Goal: Communication & Community: Answer question/provide support

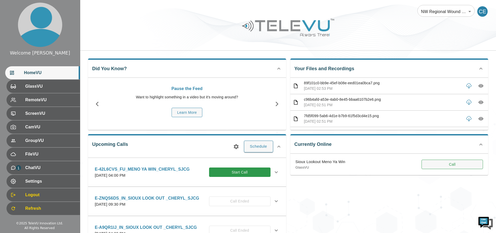
click at [444, 164] on button "Call" at bounding box center [453, 164] width 62 height 10
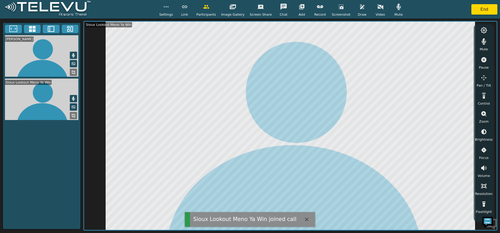
click at [396, 10] on icon "button" at bounding box center [399, 7] width 6 height 6
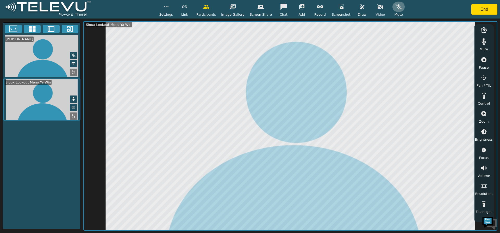
click at [396, 5] on icon "button" at bounding box center [399, 6] width 6 height 5
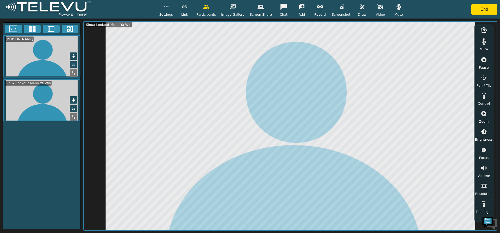
click at [378, 7] on icon "button" at bounding box center [381, 7] width 6 height 6
click at [484, 150] on icon "button" at bounding box center [484, 150] width 6 height 6
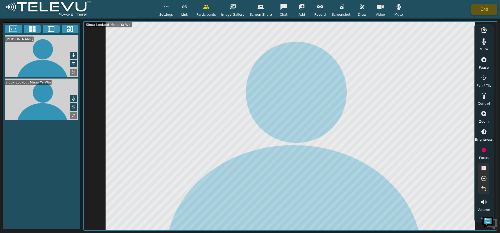
click at [483, 8] on button "End" at bounding box center [485, 9] width 26 height 10
